Goal: Find contact information: Find contact information

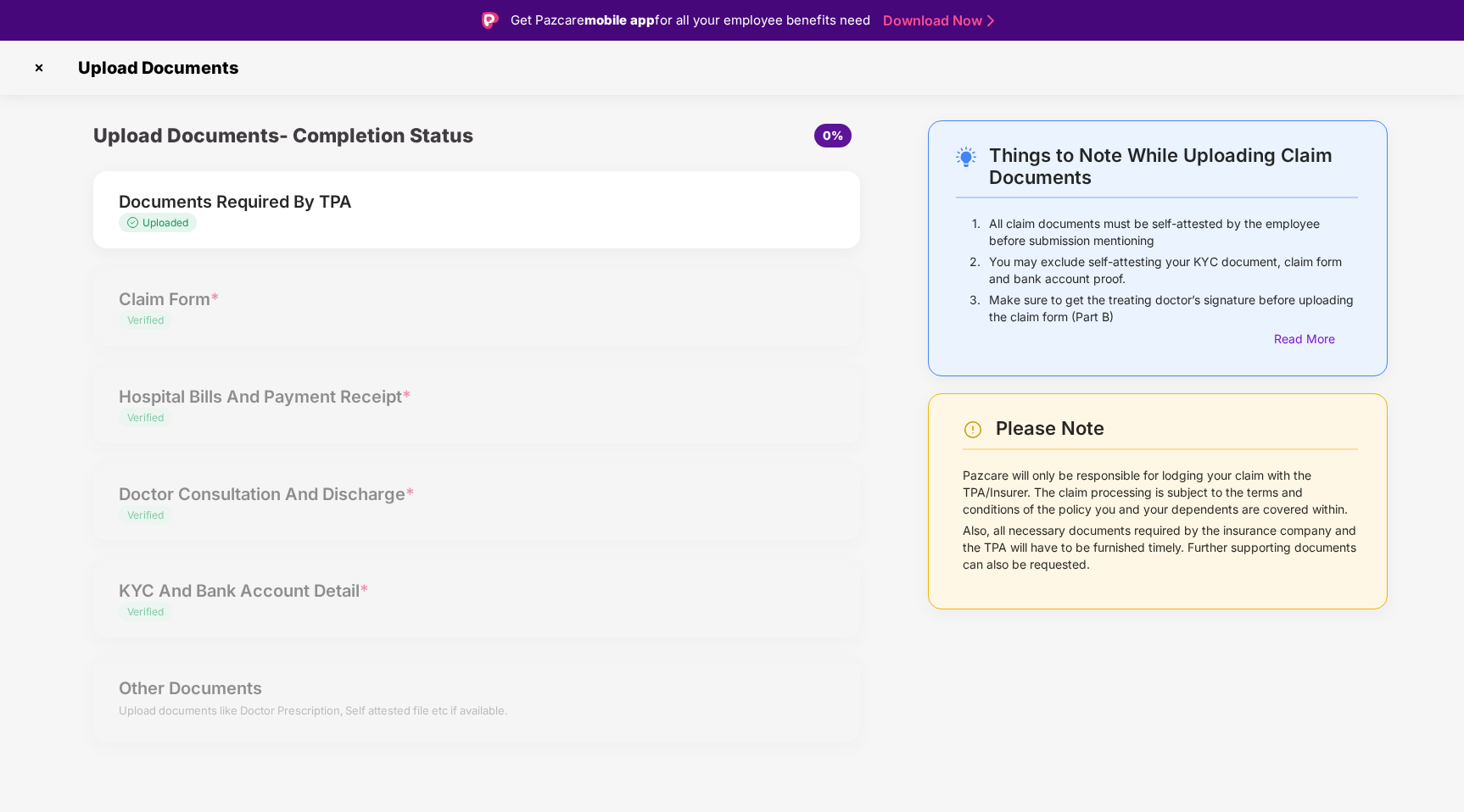
click at [161, 229] on span "Uploaded" at bounding box center [157, 222] width 78 height 19
click at [162, 223] on span "Uploaded" at bounding box center [165, 222] width 46 height 12
click at [208, 203] on div "Documents Required By TPA" at bounding box center [446, 201] width 655 height 27
click at [36, 67] on img at bounding box center [39, 67] width 27 height 27
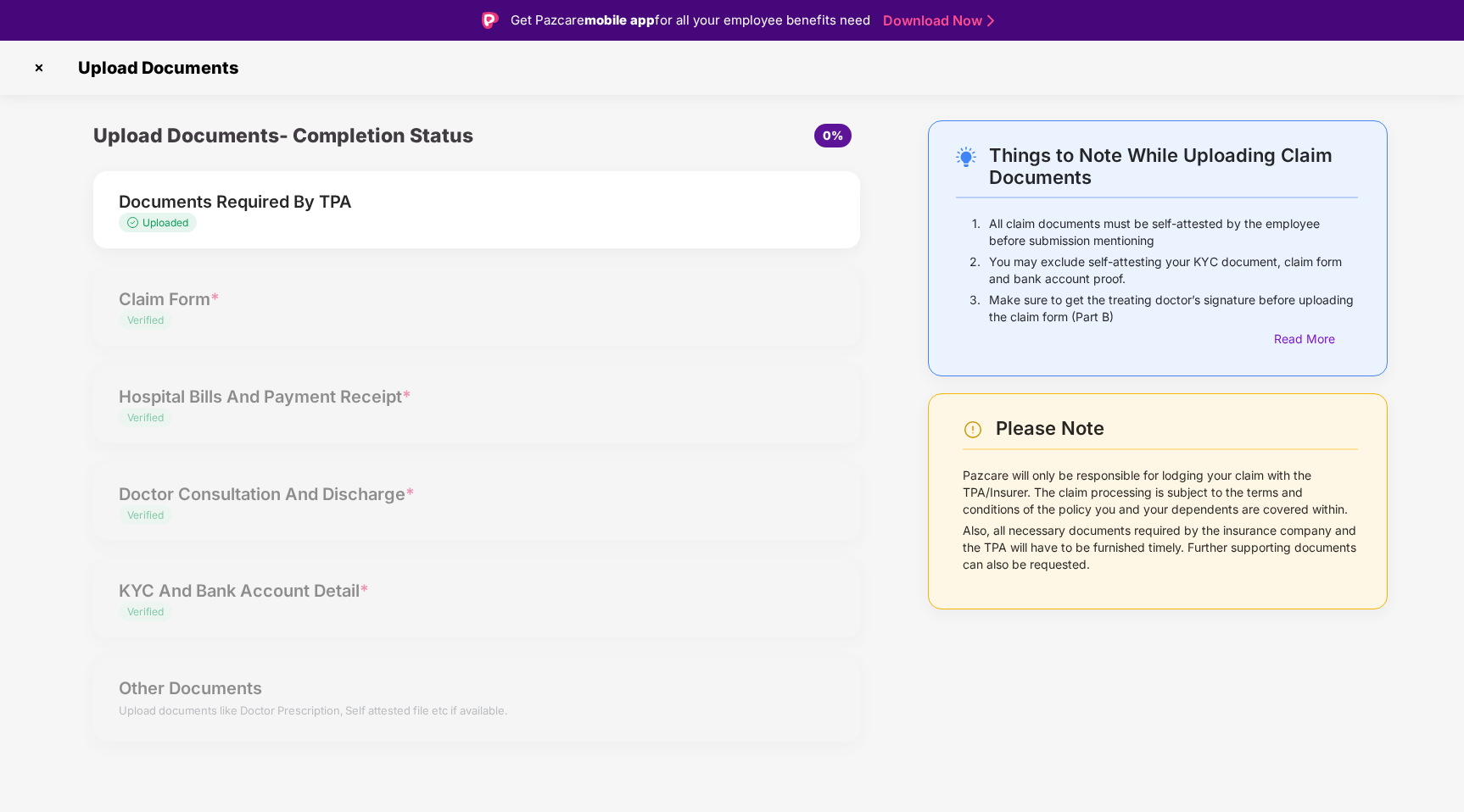
scroll to position [41, 0]
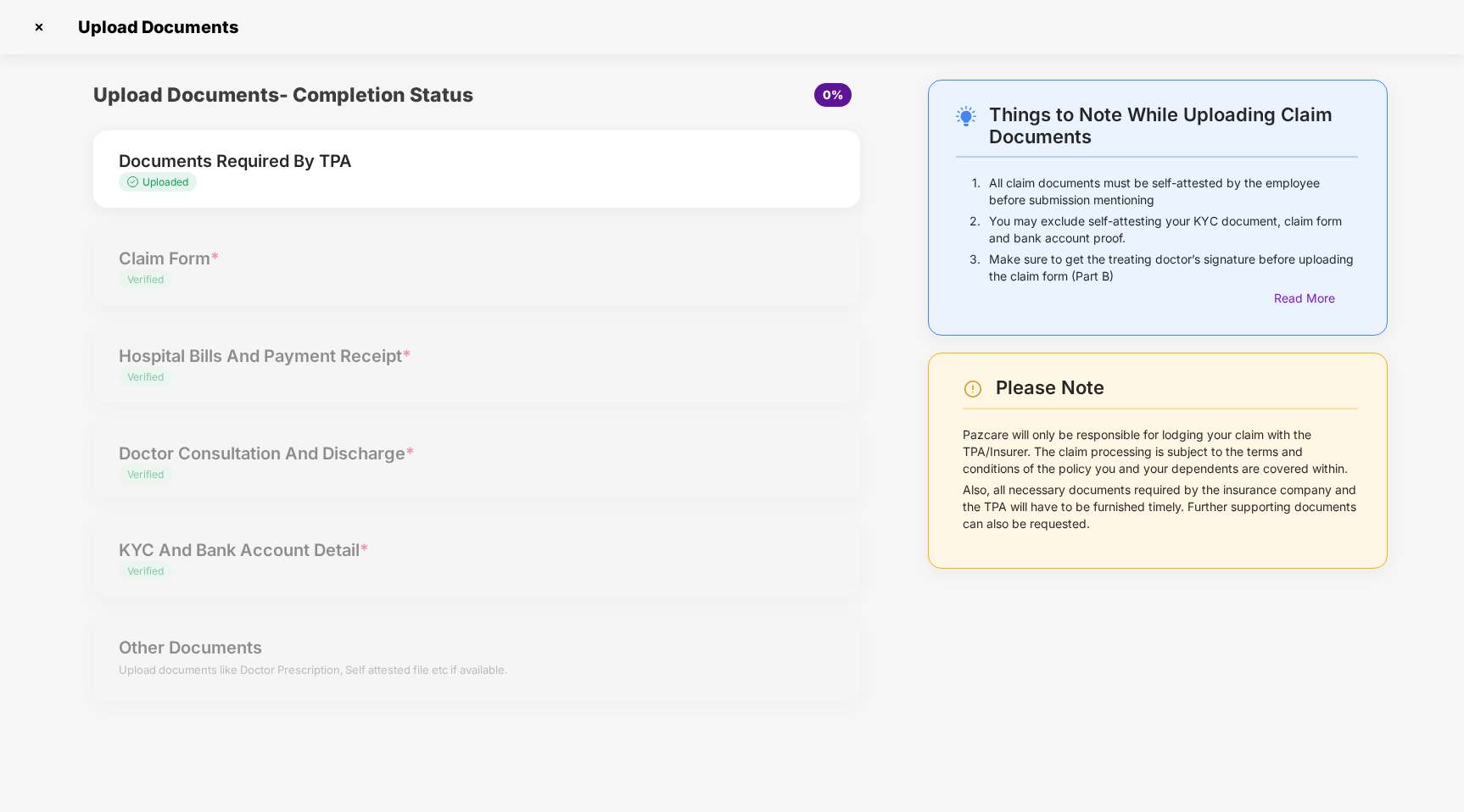
click at [156, 179] on span "Uploaded" at bounding box center [165, 182] width 46 height 12
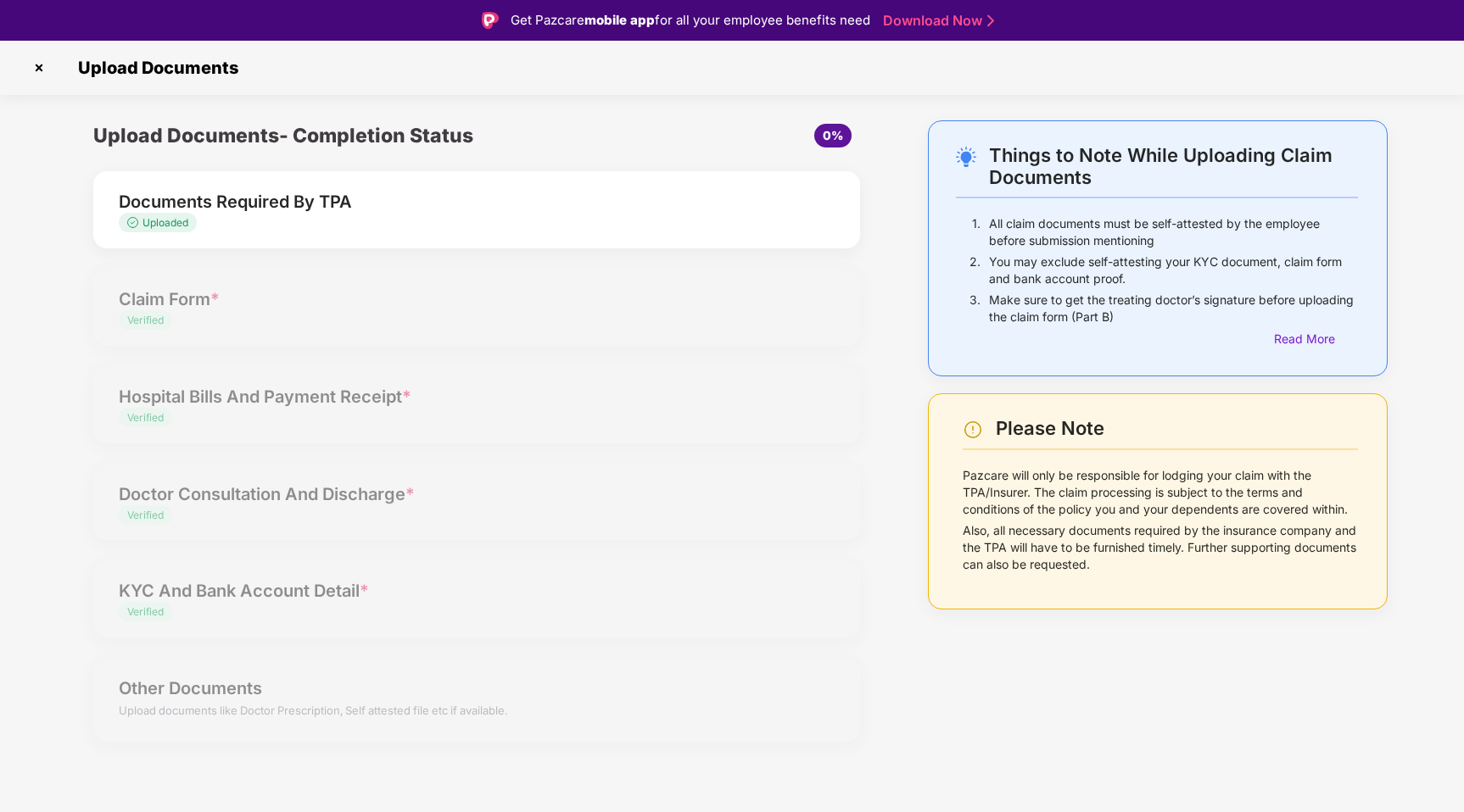
click at [223, 701] on div "Upload Documents- Completion Status 0% Documents Required By TPA Uploaded Claim…" at bounding box center [476, 440] width 801 height 642
click at [34, 68] on img at bounding box center [39, 67] width 27 height 27
click at [41, 67] on img at bounding box center [39, 67] width 27 height 27
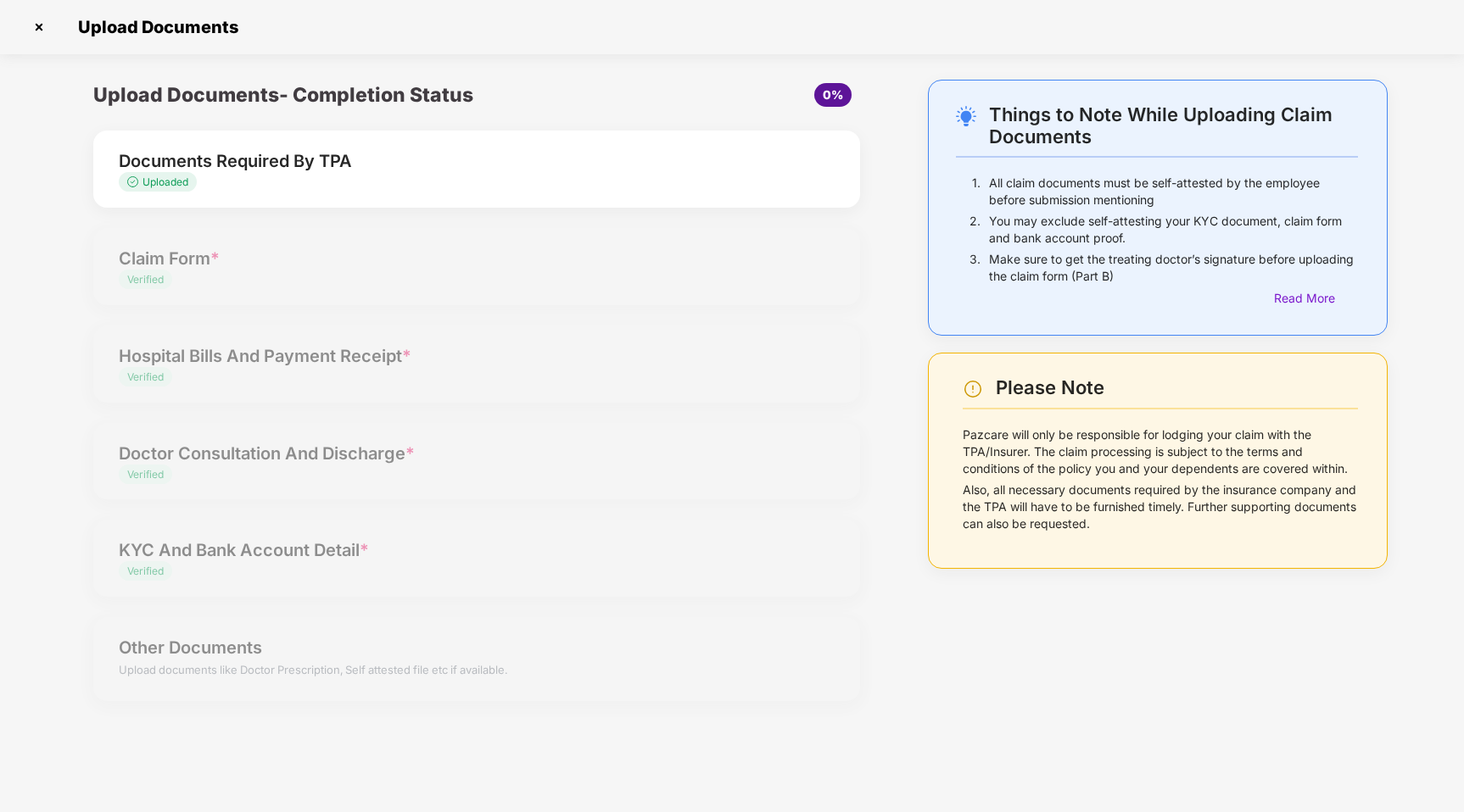
click at [1039, 436] on p "Pazcare will only be responsible for lodging your claim with the TPA/Insurer. T…" at bounding box center [1160, 452] width 396 height 51
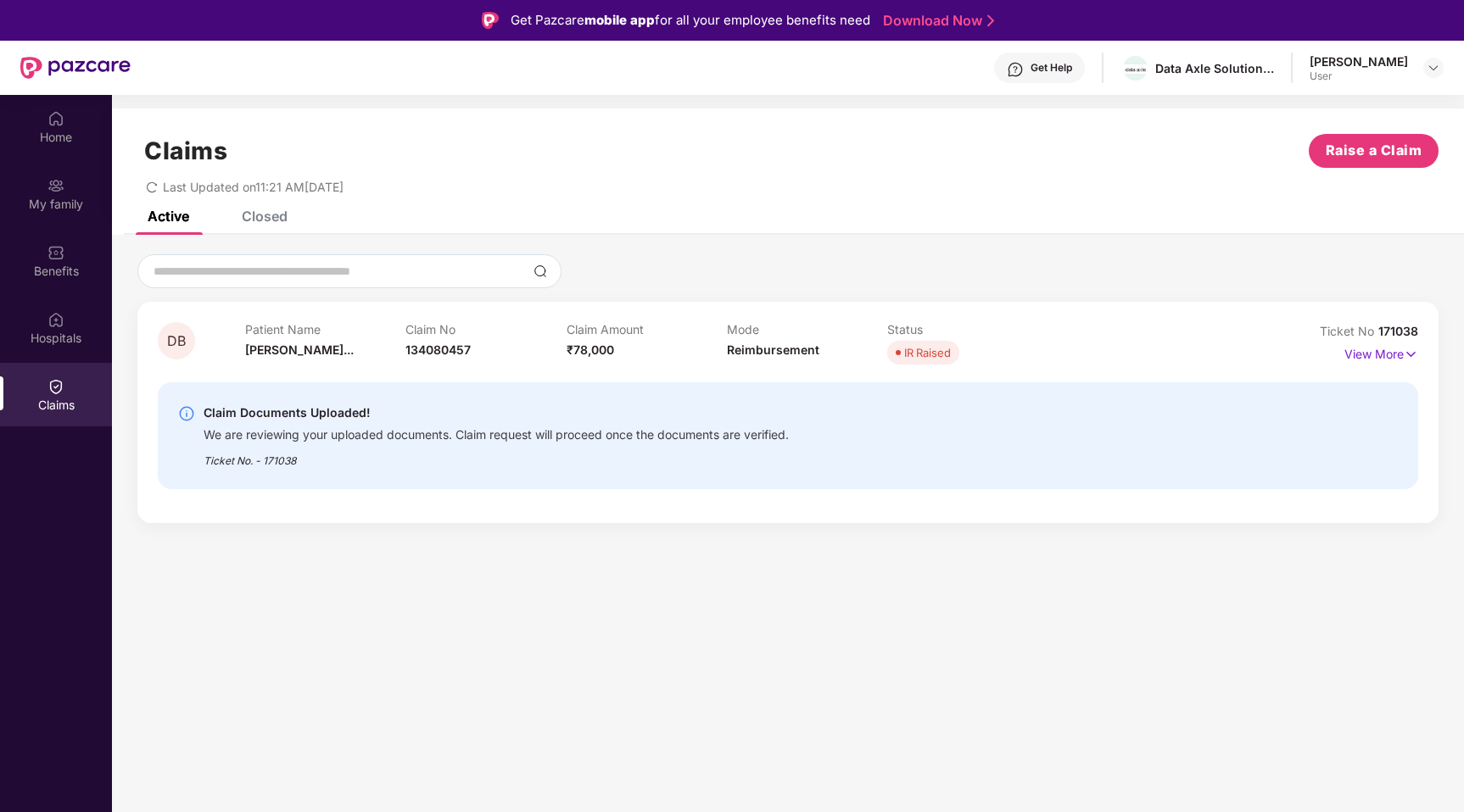
click at [367, 417] on div "Claim Documents Uploaded!" at bounding box center [495, 412] width 585 height 20
click at [1370, 352] on p "View More" at bounding box center [1381, 352] width 74 height 23
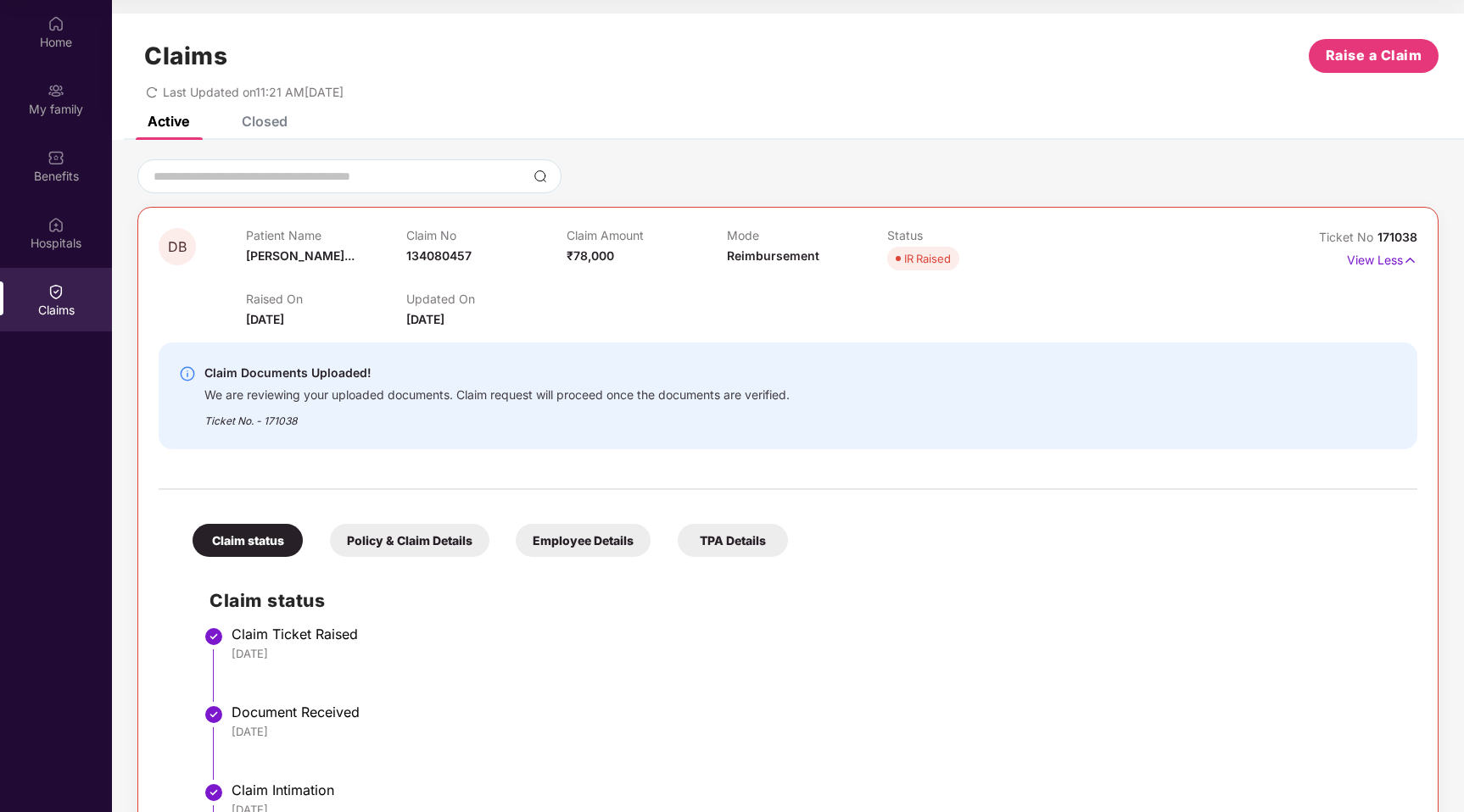
click at [421, 301] on p "Updated On" at bounding box center [487, 298] width 161 height 14
click at [316, 398] on div "We are reviewing your uploaded documents. Claim request will proceed once the d…" at bounding box center [496, 393] width 585 height 19
click at [1360, 254] on p "View Less" at bounding box center [1382, 258] width 71 height 23
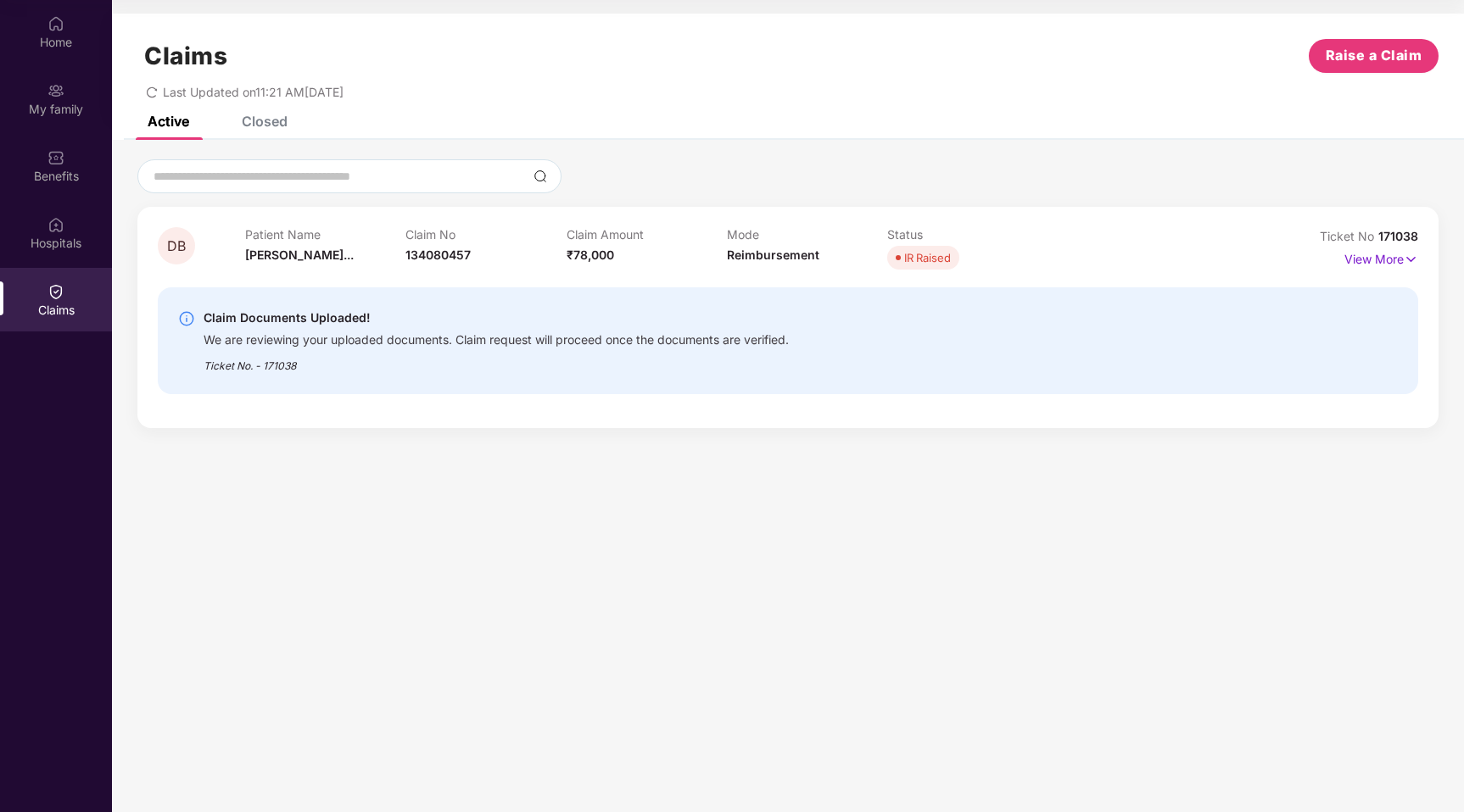
click at [330, 327] on div "Claim Documents Uploaded!" at bounding box center [495, 318] width 585 height 20
click at [61, 36] on div "Home" at bounding box center [56, 41] width 112 height 17
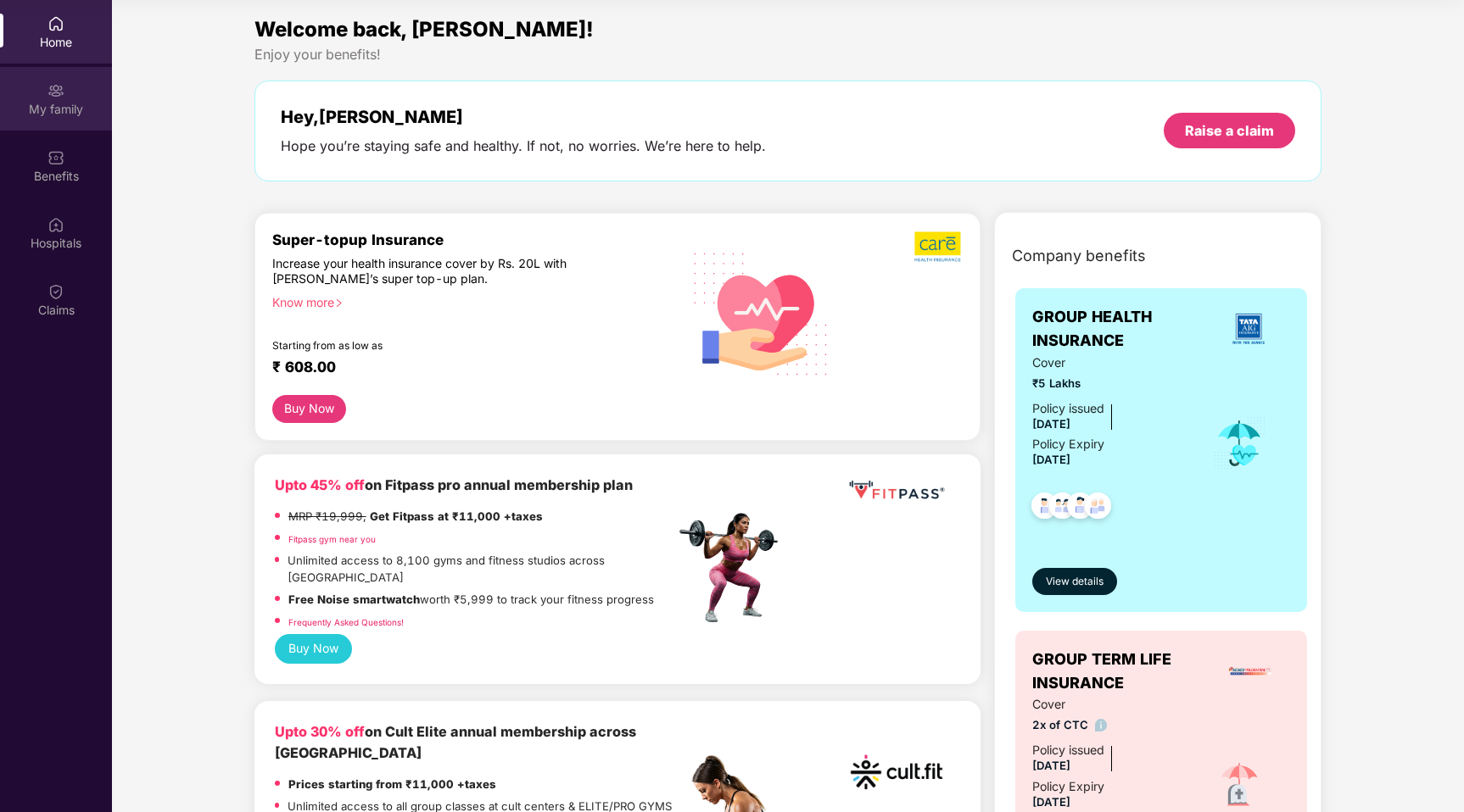
click at [54, 101] on div "My family" at bounding box center [56, 109] width 112 height 17
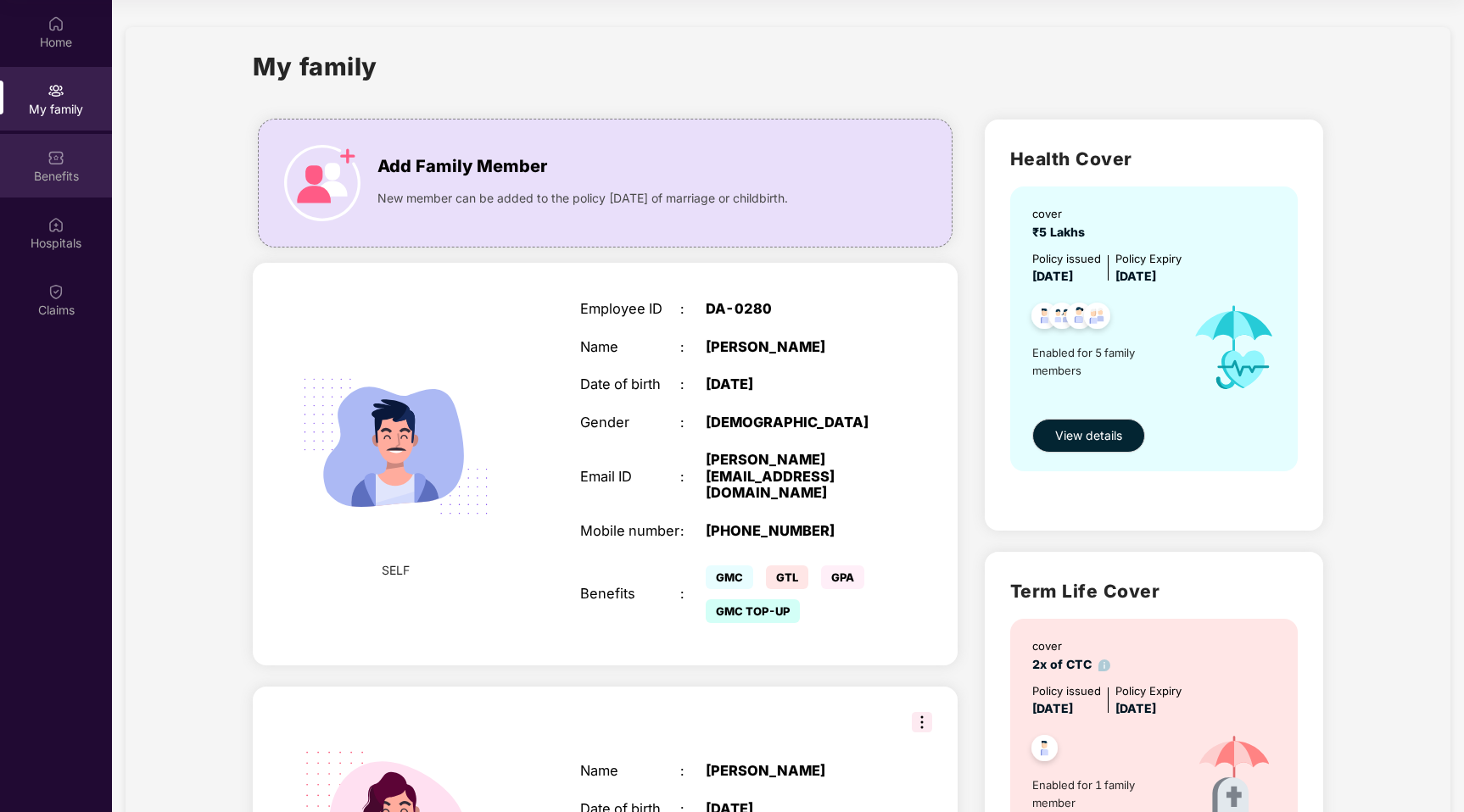
click at [57, 169] on div "Benefits" at bounding box center [56, 176] width 112 height 17
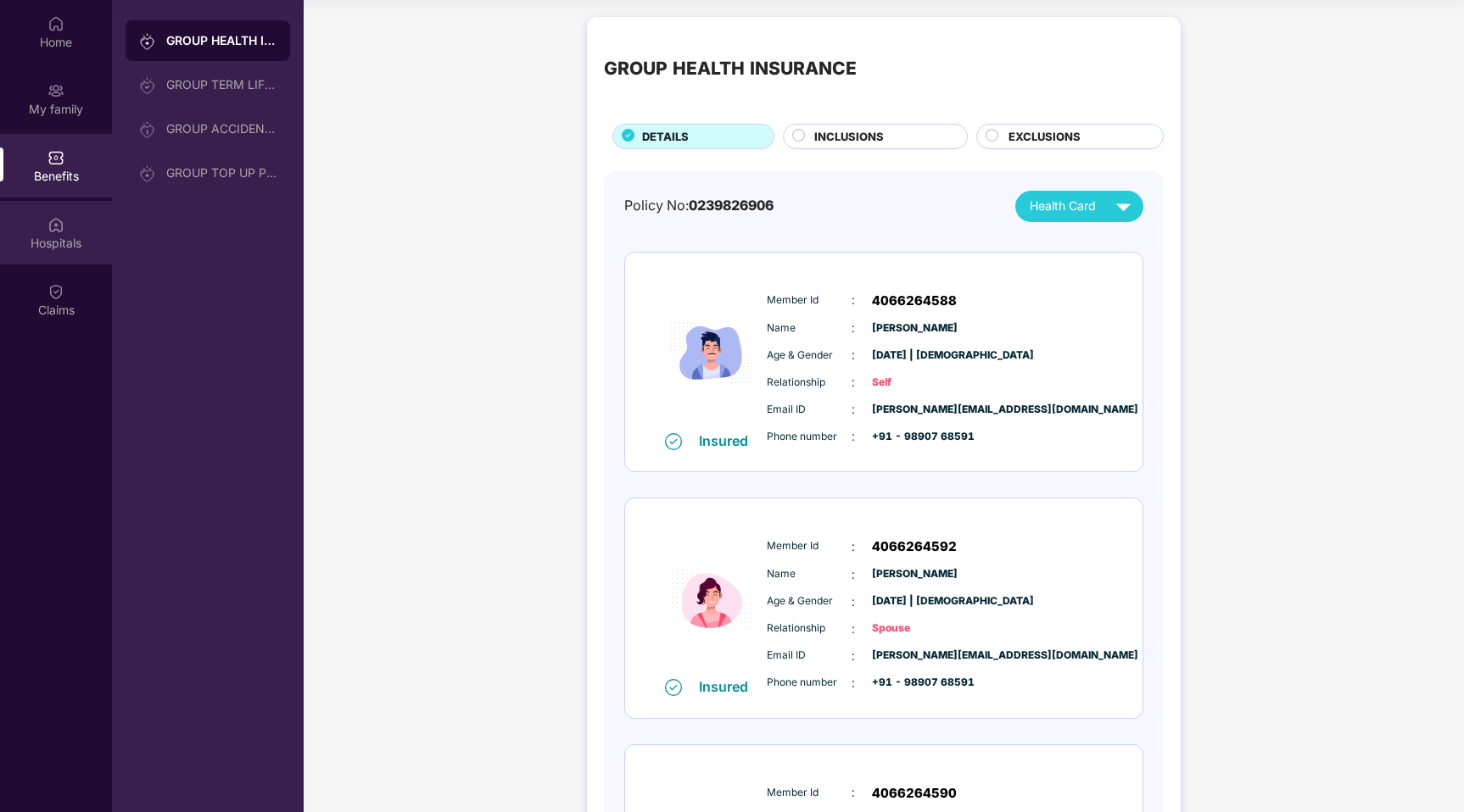
click at [53, 224] on img at bounding box center [56, 224] width 17 height 17
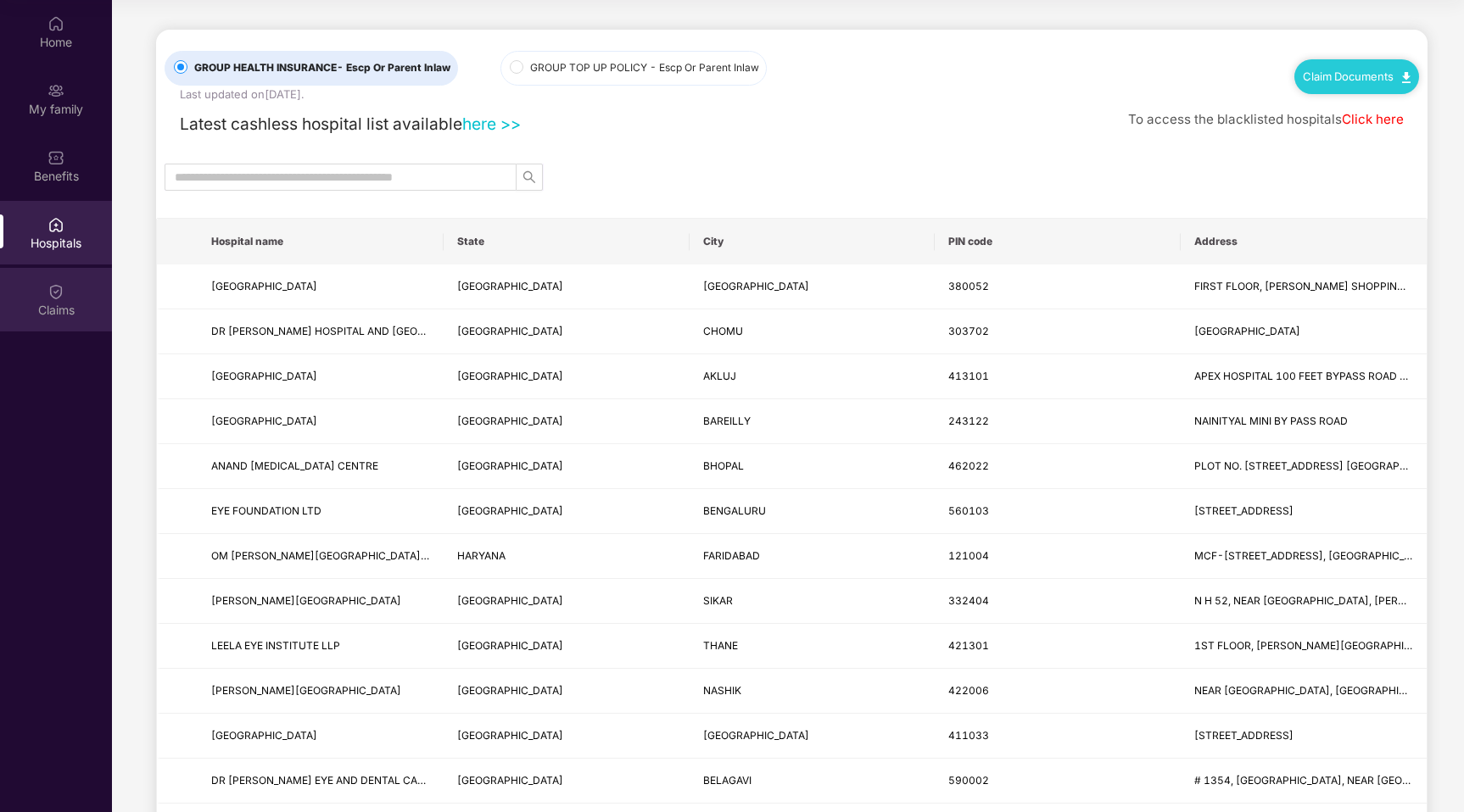
click at [46, 297] on div "Claims" at bounding box center [56, 299] width 112 height 64
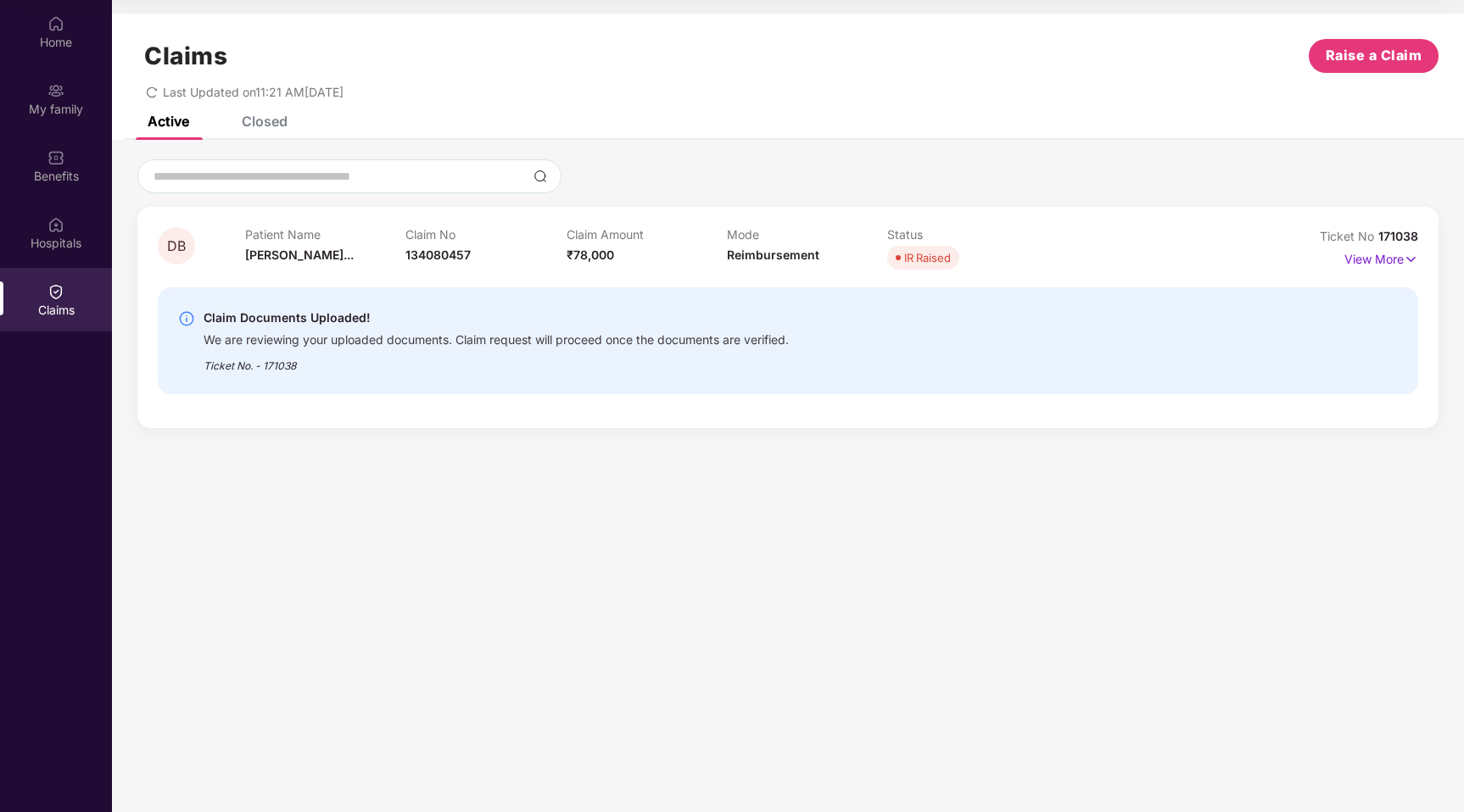
click at [832, 271] on div "Mode Reimbursement" at bounding box center [807, 250] width 161 height 47
click at [1368, 261] on p "View More" at bounding box center [1381, 258] width 74 height 23
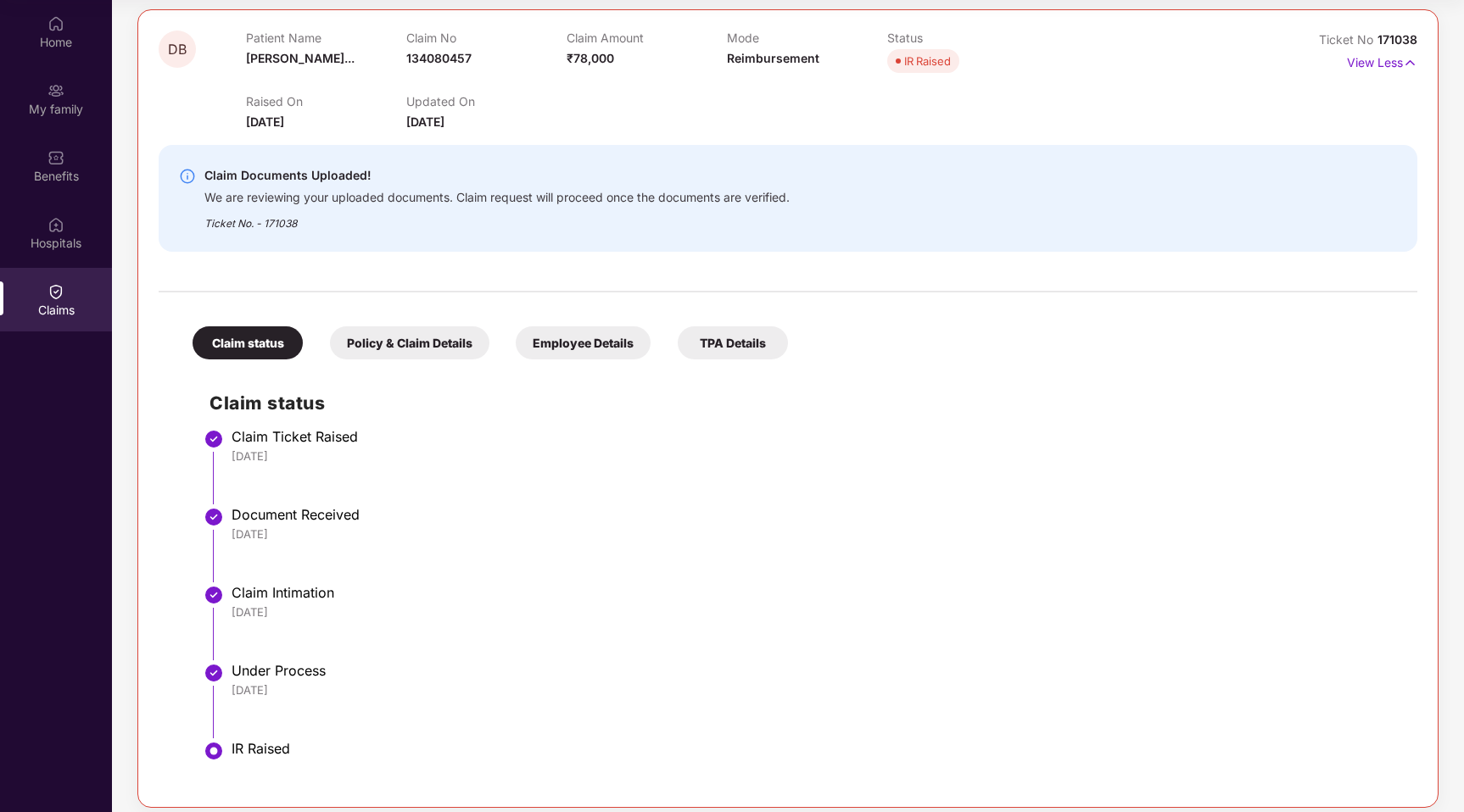
scroll to position [210, 0]
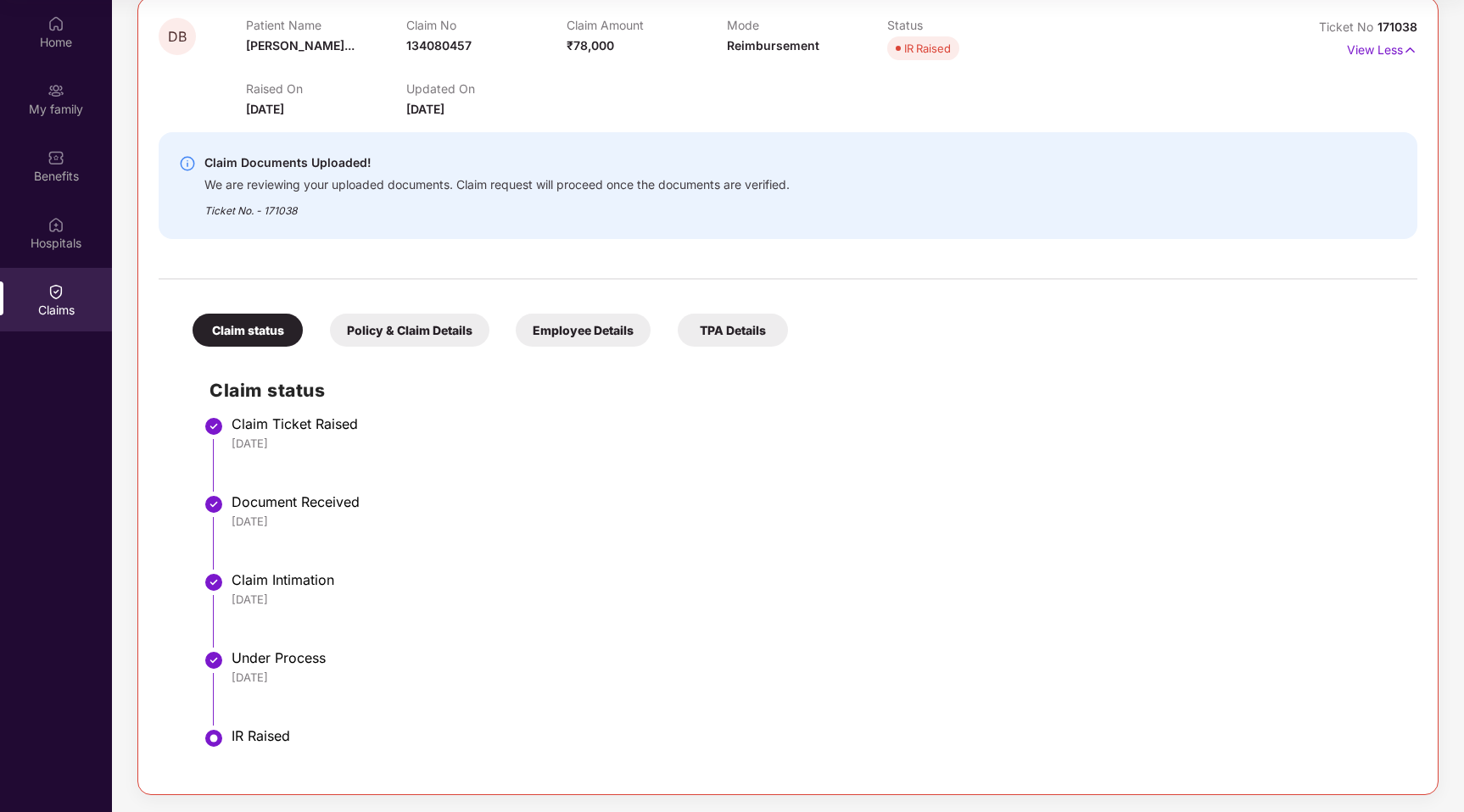
click at [442, 329] on div "Policy & Claim Details" at bounding box center [410, 329] width 160 height 33
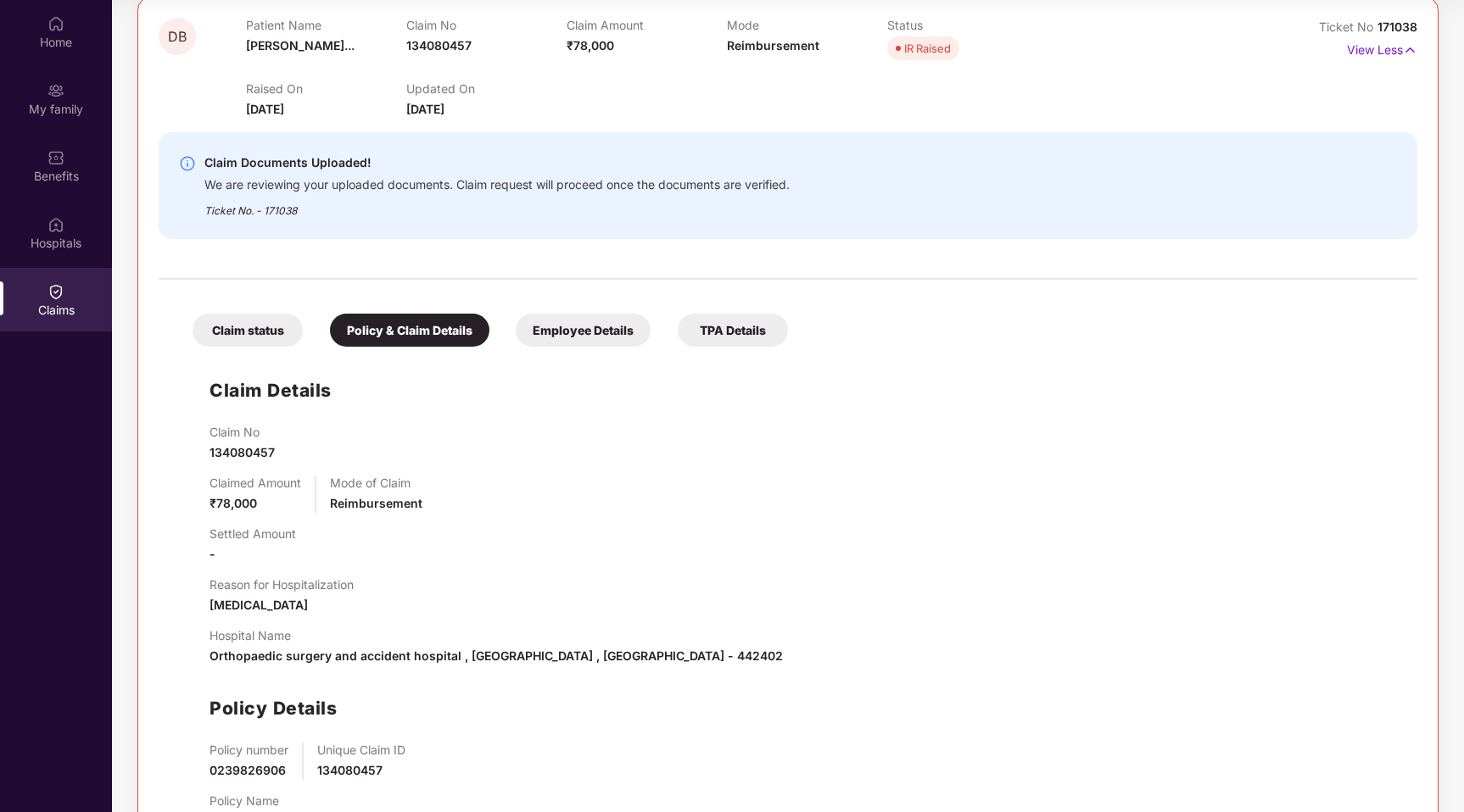
scroll to position [281, 0]
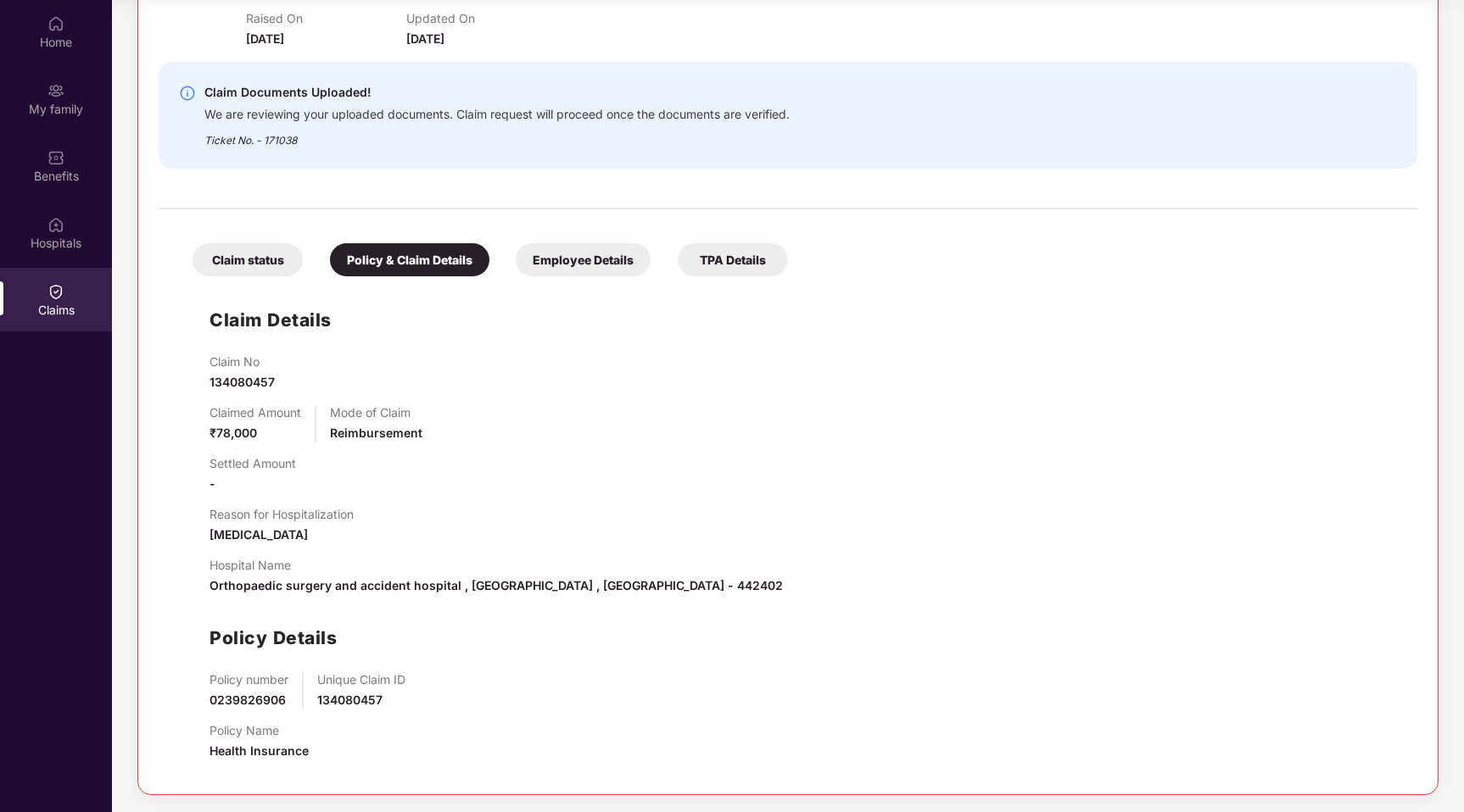
click at [603, 254] on div "Employee Details" at bounding box center [583, 259] width 135 height 33
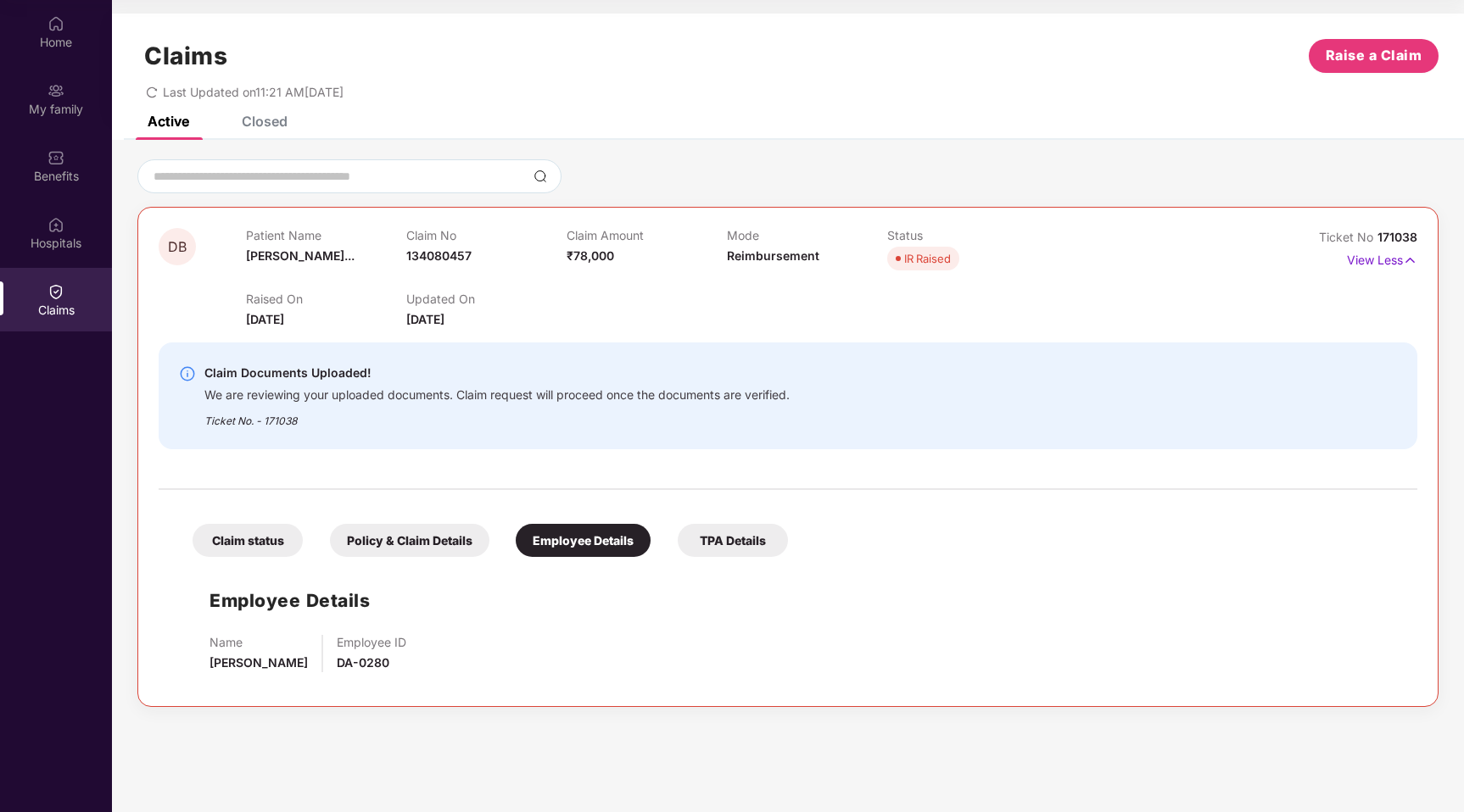
click at [760, 545] on div "TPA Details" at bounding box center [732, 540] width 110 height 33
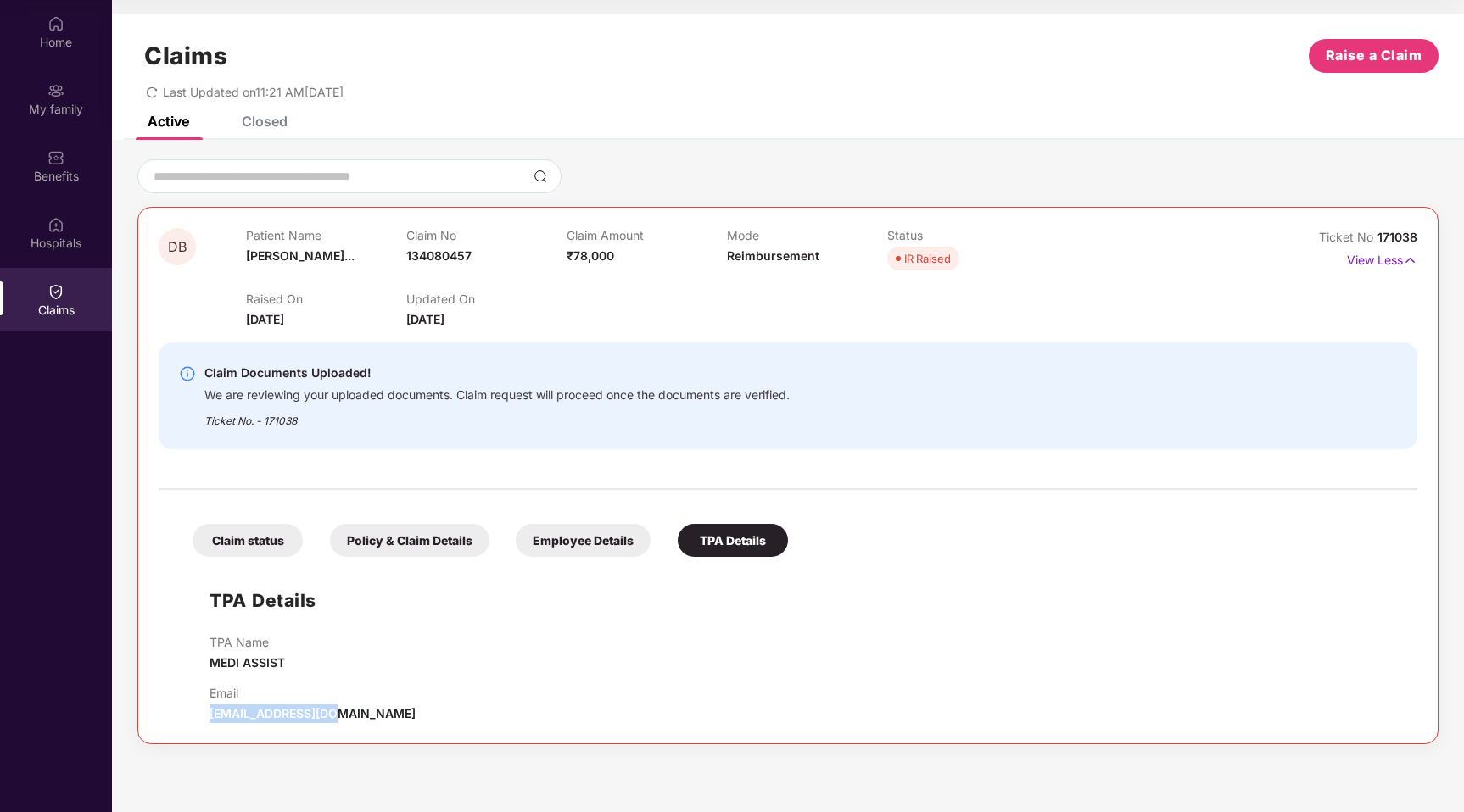
drag, startPoint x: 321, startPoint y: 716, endPoint x: 205, endPoint y: 718, distance: 116.0
click at [205, 718] on div "TPA Details TPA Name MEDI ASSIST Email [EMAIL_ADDRESS][DOMAIN_NAME]" at bounding box center [788, 644] width 1225 height 158
copy span "[EMAIL_ADDRESS][DOMAIN_NAME]"
click at [56, 28] on img at bounding box center [56, 23] width 17 height 17
